Goal: Task Accomplishment & Management: Manage account settings

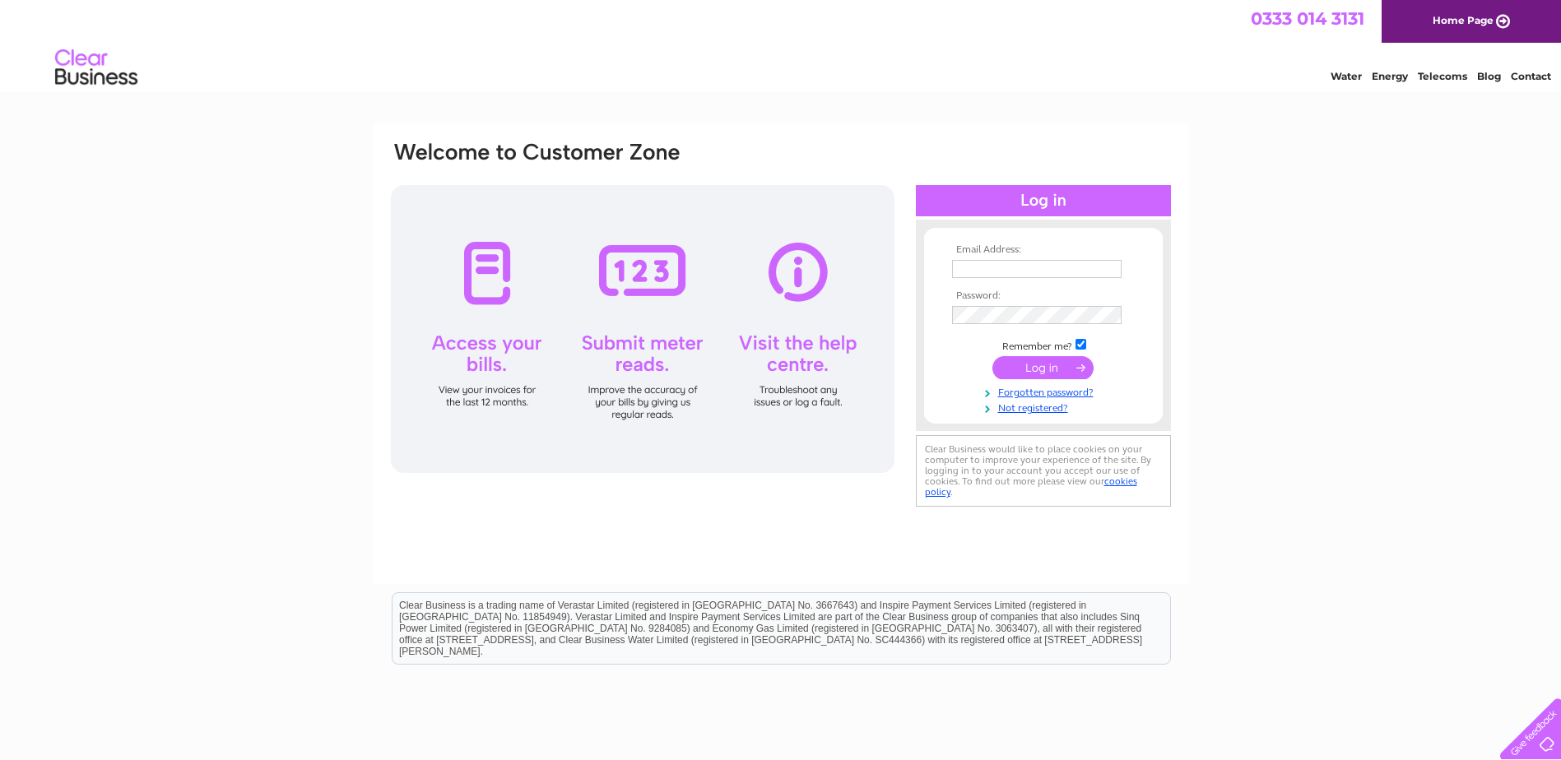
type input "purchasing@tunnock.co.uk"
click at [1047, 368] on input "submit" at bounding box center [1043, 367] width 101 height 23
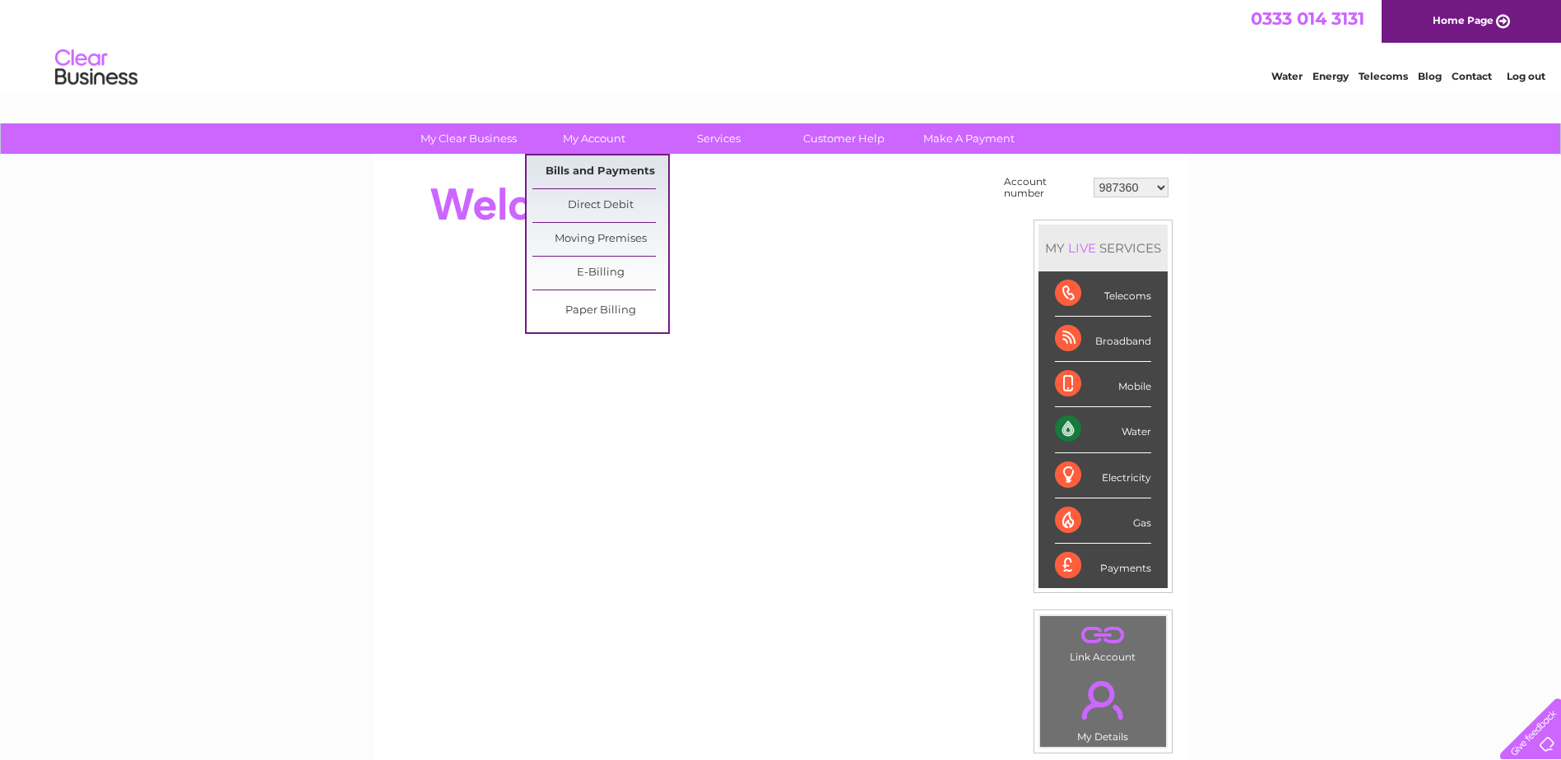
click at [597, 167] on link "Bills and Payments" at bounding box center [600, 172] width 136 height 33
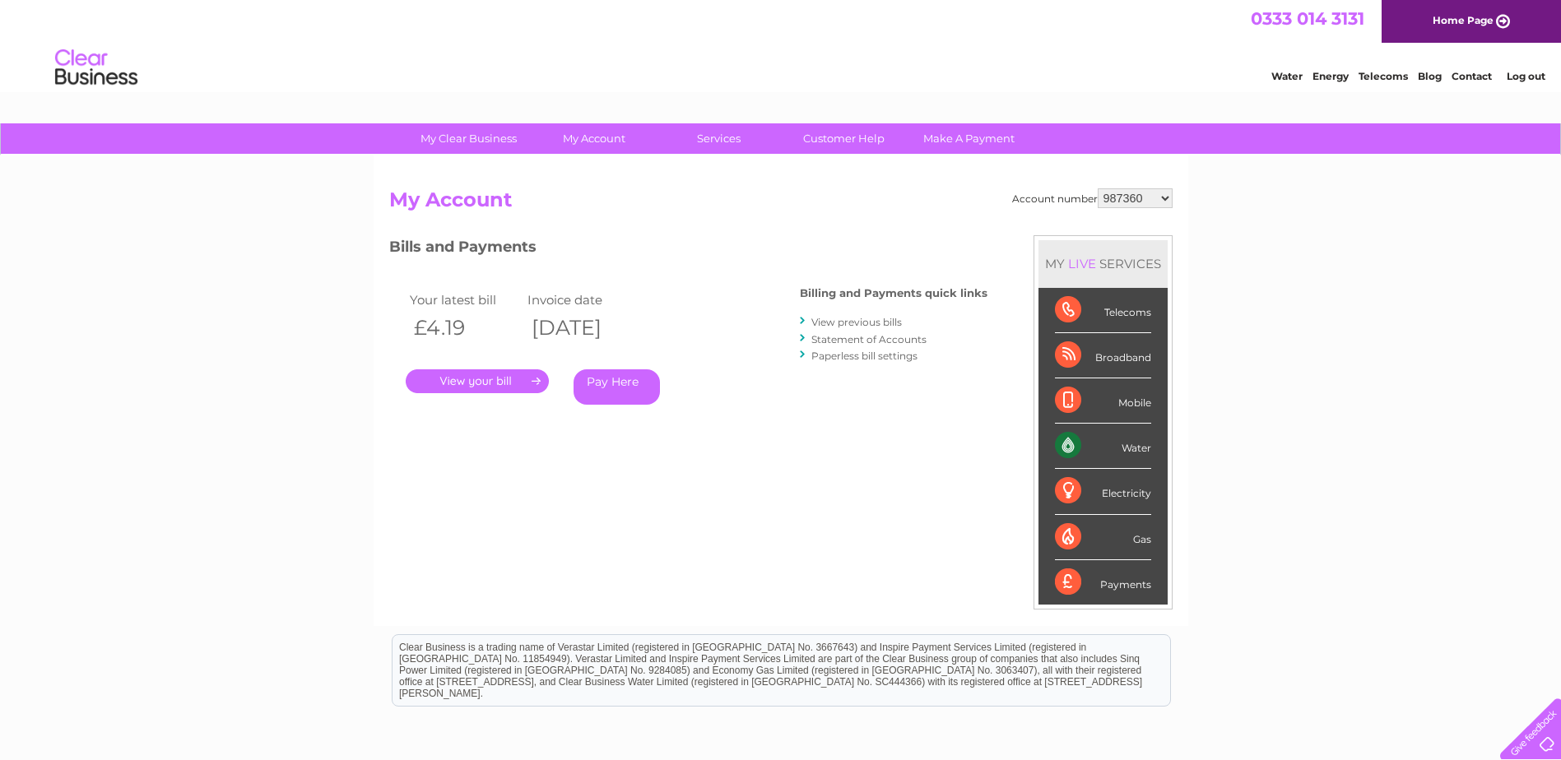
click at [883, 319] on link "View previous bills" at bounding box center [857, 322] width 91 height 12
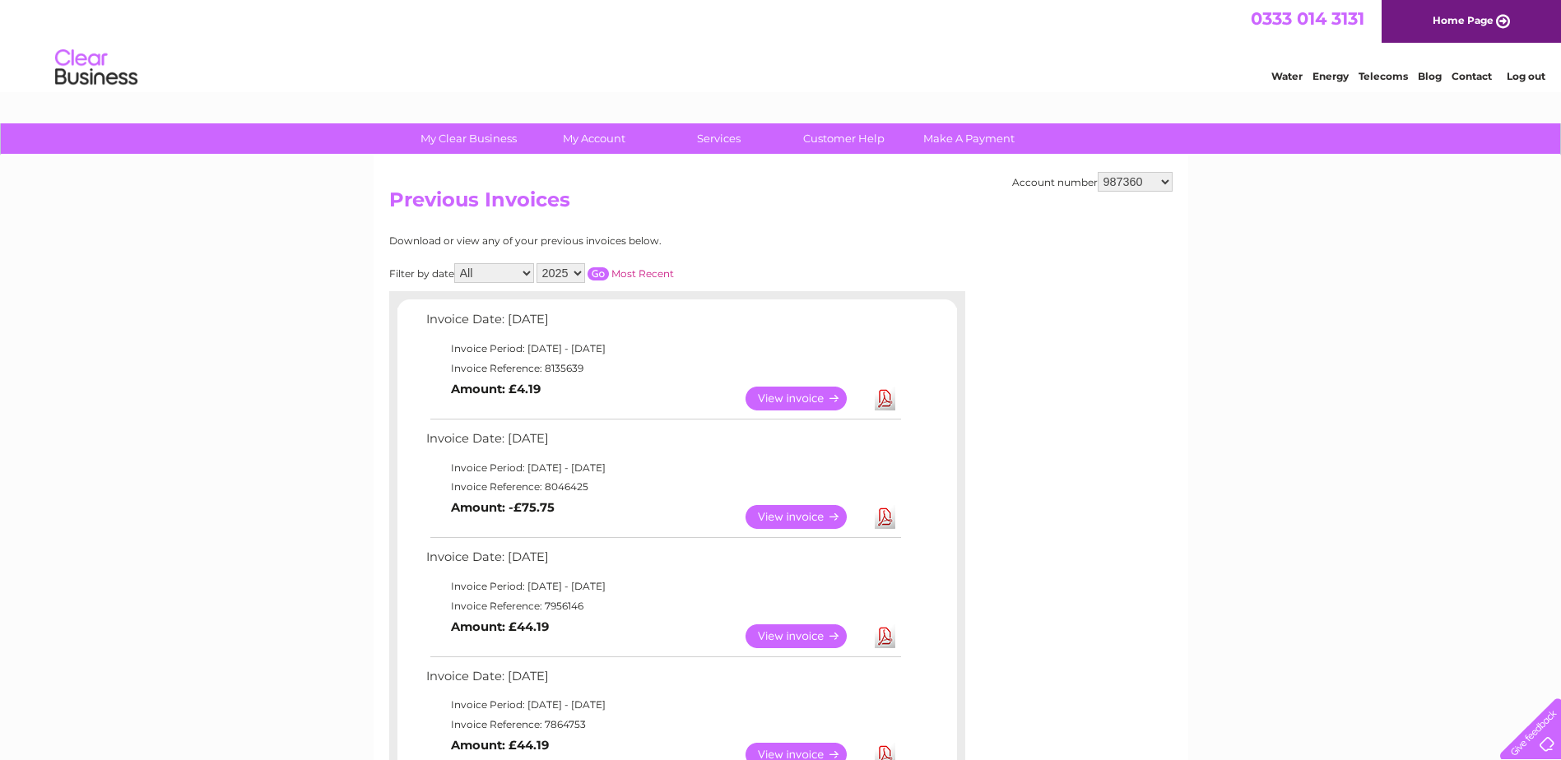
click at [783, 399] on link "View" at bounding box center [806, 399] width 121 height 24
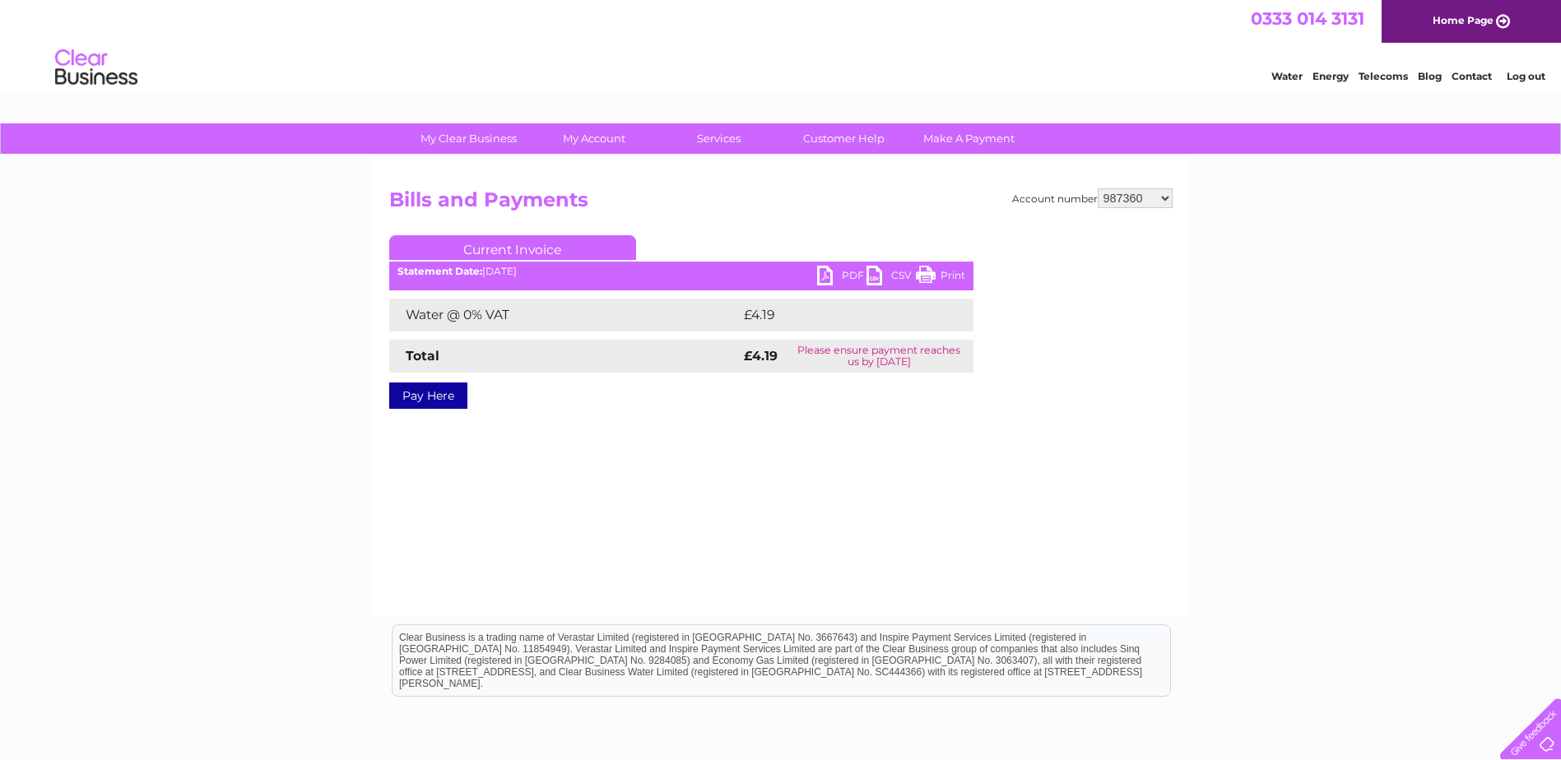
click at [839, 269] on link "PDF" at bounding box center [841, 278] width 49 height 24
